Goal: Information Seeking & Learning: Compare options

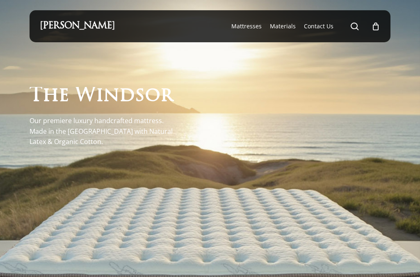
click at [145, 102] on span "s" at bounding box center [140, 96] width 10 height 19
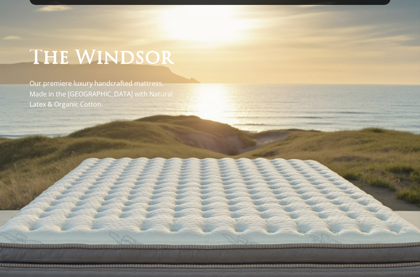
scroll to position [37, 0]
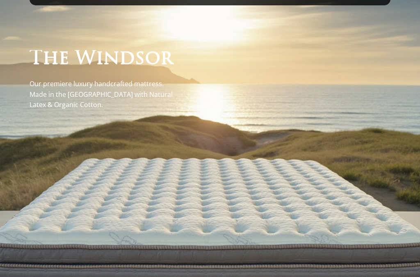
click at [121, 187] on div at bounding box center [210, 192] width 361 height 375
click at [161, 211] on div at bounding box center [210, 192] width 361 height 375
click at [232, 221] on div at bounding box center [210, 192] width 361 height 375
click at [112, 89] on p "Our premiere luxury handcrafted mattress. Made in the USA with Natural Latex & …" at bounding box center [106, 95] width 152 height 32
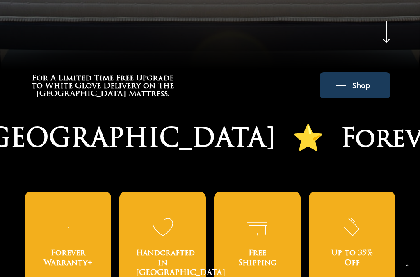
scroll to position [411, 0]
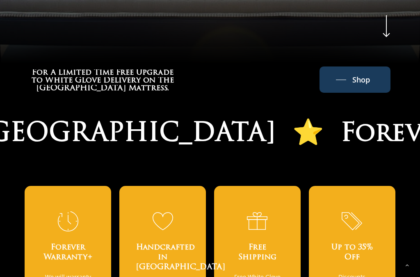
click at [361, 79] on span "Shop" at bounding box center [361, 79] width 18 height 13
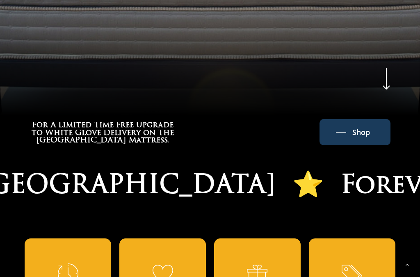
scroll to position [358, 0]
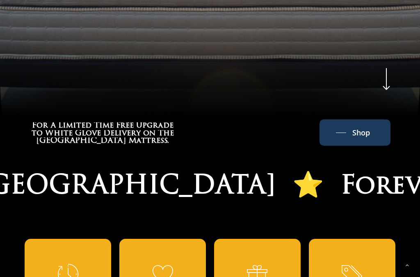
click at [356, 126] on span "Shop" at bounding box center [361, 132] width 18 height 13
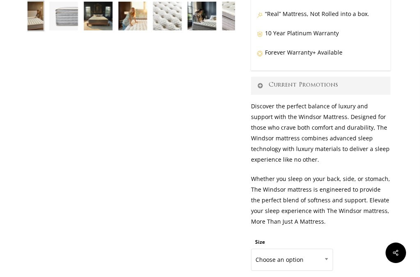
scroll to position [273, 0]
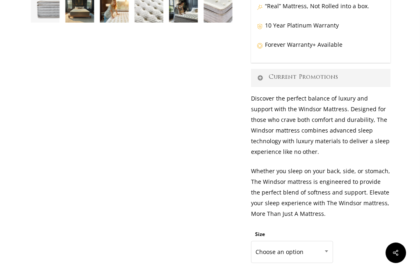
click at [322, 241] on span at bounding box center [326, 251] width 12 height 20
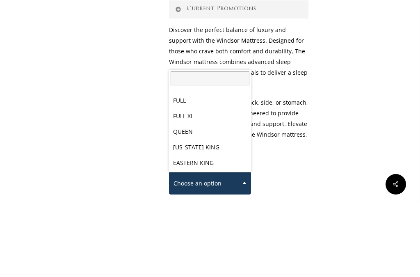
scroll to position [43, 0]
select select "QUEEN"
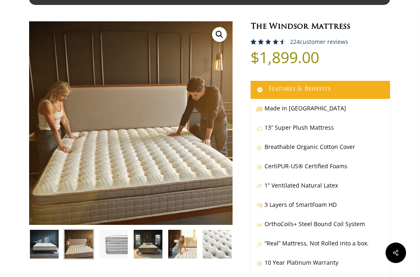
scroll to position [40, 0]
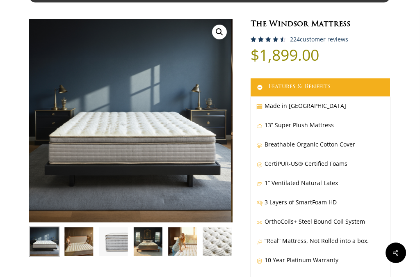
click at [82, 242] on img at bounding box center [79, 241] width 30 height 30
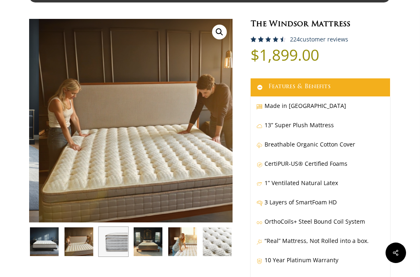
click at [108, 245] on img at bounding box center [113, 241] width 30 height 30
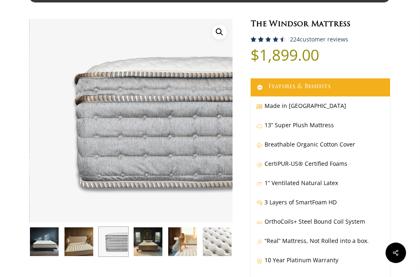
click at [138, 242] on img at bounding box center [148, 241] width 30 height 30
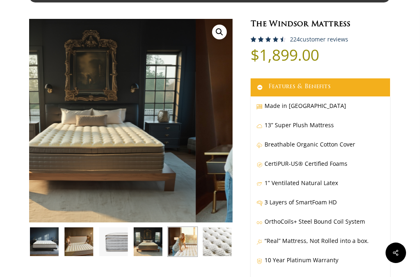
click at [183, 234] on img at bounding box center [182, 241] width 30 height 30
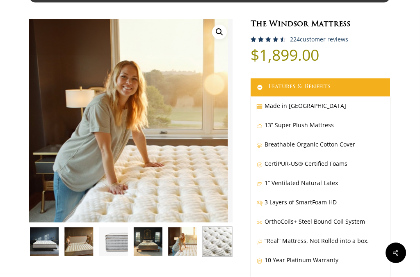
click at [216, 228] on img at bounding box center [217, 241] width 30 height 30
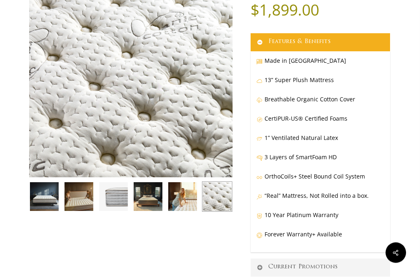
scroll to position [87, 0]
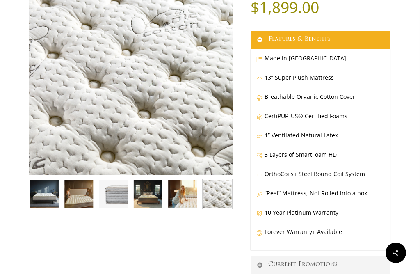
click at [349, 200] on p "“Real” Mattress, Not Rolled into a box." at bounding box center [320, 197] width 128 height 19
click at [352, 192] on p "“Real” Mattress, Not Rolled into a box." at bounding box center [320, 197] width 128 height 19
click at [330, 171] on p "OrthoCoils+ Steel Bound Coil System" at bounding box center [320, 177] width 128 height 19
click at [305, 152] on p "3 Layers of SmartFoam HD" at bounding box center [320, 158] width 128 height 19
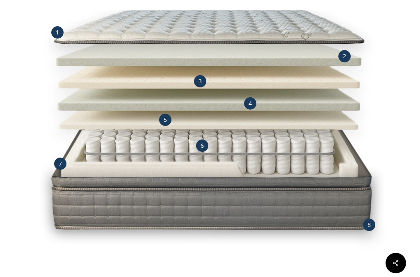
scroll to position [817, 0]
click at [53, 34] on div "1" at bounding box center [57, 33] width 12 height 12
click at [345, 57] on span "2" at bounding box center [344, 56] width 3 height 8
click at [195, 84] on div "3" at bounding box center [200, 81] width 12 height 12
click at [260, 96] on img at bounding box center [209, 113] width 361 height 361
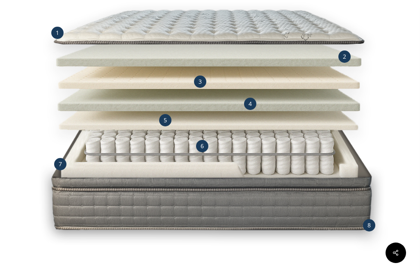
click at [252, 101] on div "4" at bounding box center [250, 104] width 12 height 12
click at [167, 115] on div "5" at bounding box center [165, 120] width 12 height 12
click at [207, 148] on div "6" at bounding box center [202, 146] width 12 height 12
click at [61, 166] on span "7" at bounding box center [60, 164] width 3 height 8
click at [372, 217] on img at bounding box center [209, 113] width 361 height 361
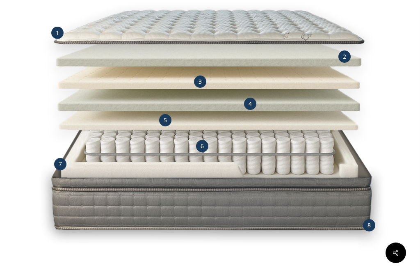
click at [369, 219] on div "8" at bounding box center [369, 225] width 12 height 12
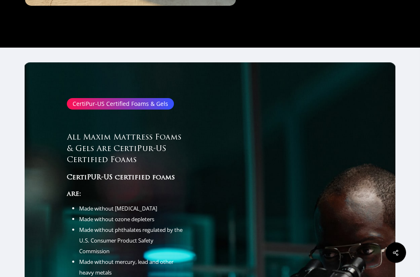
scroll to position [3397, 0]
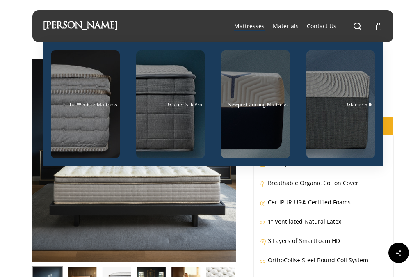
scroll to position [0, 0]
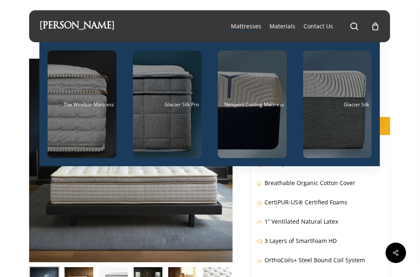
click at [174, 126] on div "Main Menu" at bounding box center [167, 103] width 69 height 107
click at [244, 108] on div "Main Menu" at bounding box center [252, 103] width 69 height 107
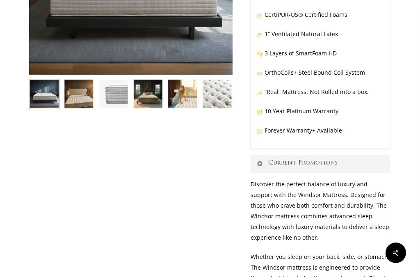
scroll to position [186, 0]
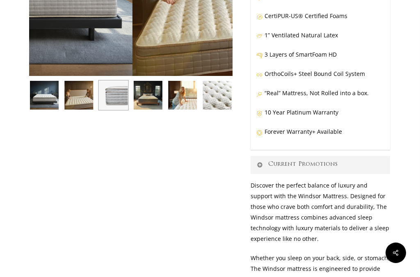
click at [120, 91] on img at bounding box center [113, 95] width 30 height 30
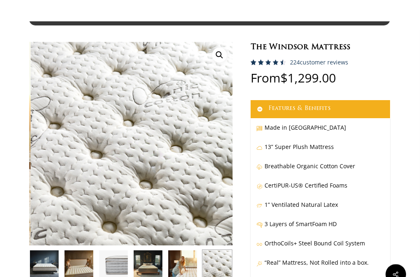
scroll to position [0, 0]
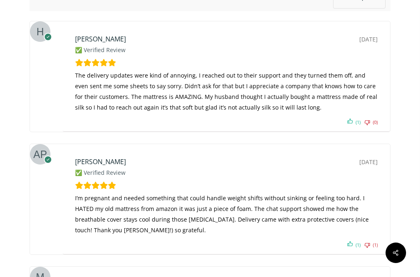
scroll to position [2051, 0]
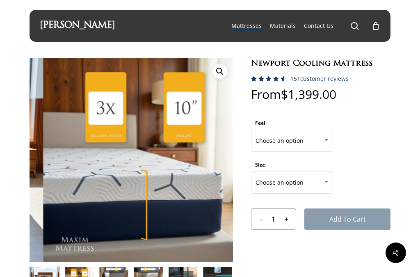
scroll to position [39, 0]
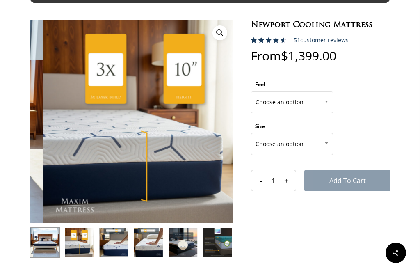
click at [44, 243] on img at bounding box center [45, 242] width 30 height 30
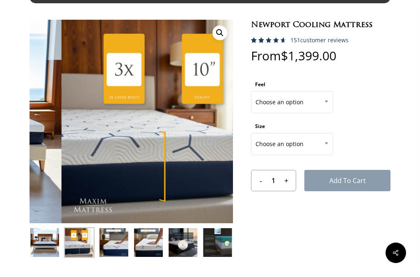
click at [87, 244] on img at bounding box center [79, 242] width 30 height 30
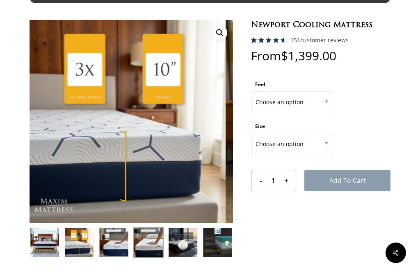
click at [155, 239] on img at bounding box center [148, 242] width 30 height 30
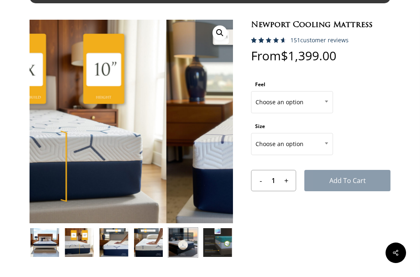
click at [185, 245] on img at bounding box center [183, 242] width 30 height 30
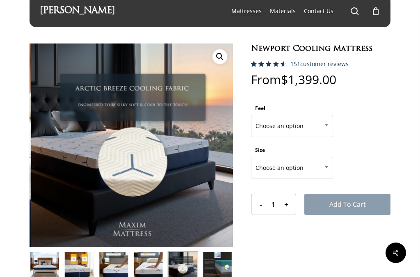
scroll to position [14, 0]
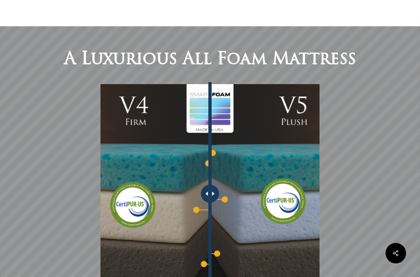
scroll to position [303, 0]
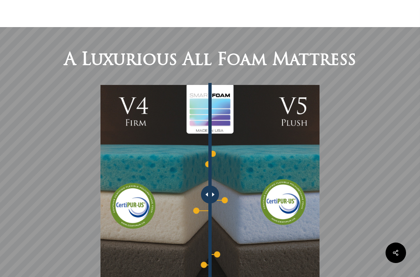
click at [210, 194] on div at bounding box center [210, 194] width 18 height 18
click at [203, 195] on span at bounding box center [205, 194] width 5 height 4
click at [211, 198] on div at bounding box center [210, 194] width 18 height 18
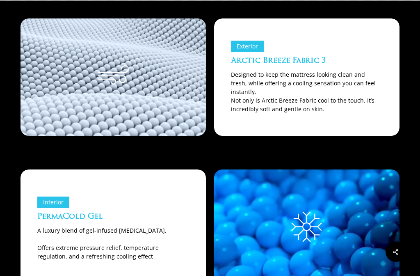
scroll to position [629, 0]
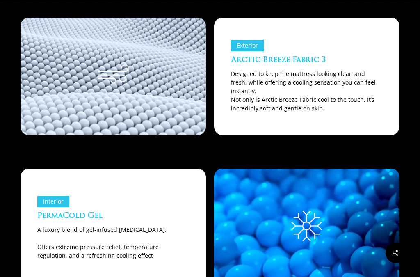
click at [38, 117] on div at bounding box center [113, 76] width 152 height 84
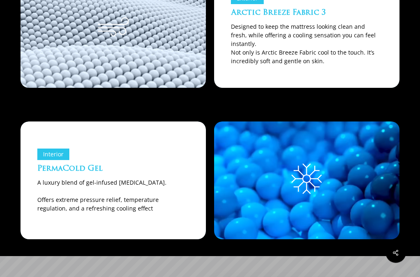
scroll to position [676, 0]
click at [267, 189] on div at bounding box center [306, 180] width 118 height 50
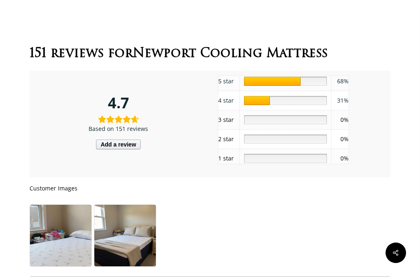
scroll to position [1202, 0]
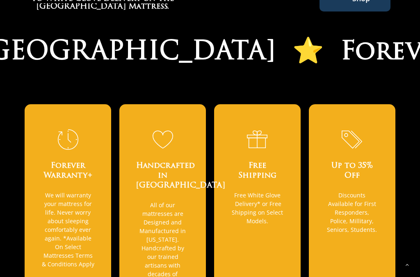
scroll to position [498, 0]
